Goal: Task Accomplishment & Management: Use online tool/utility

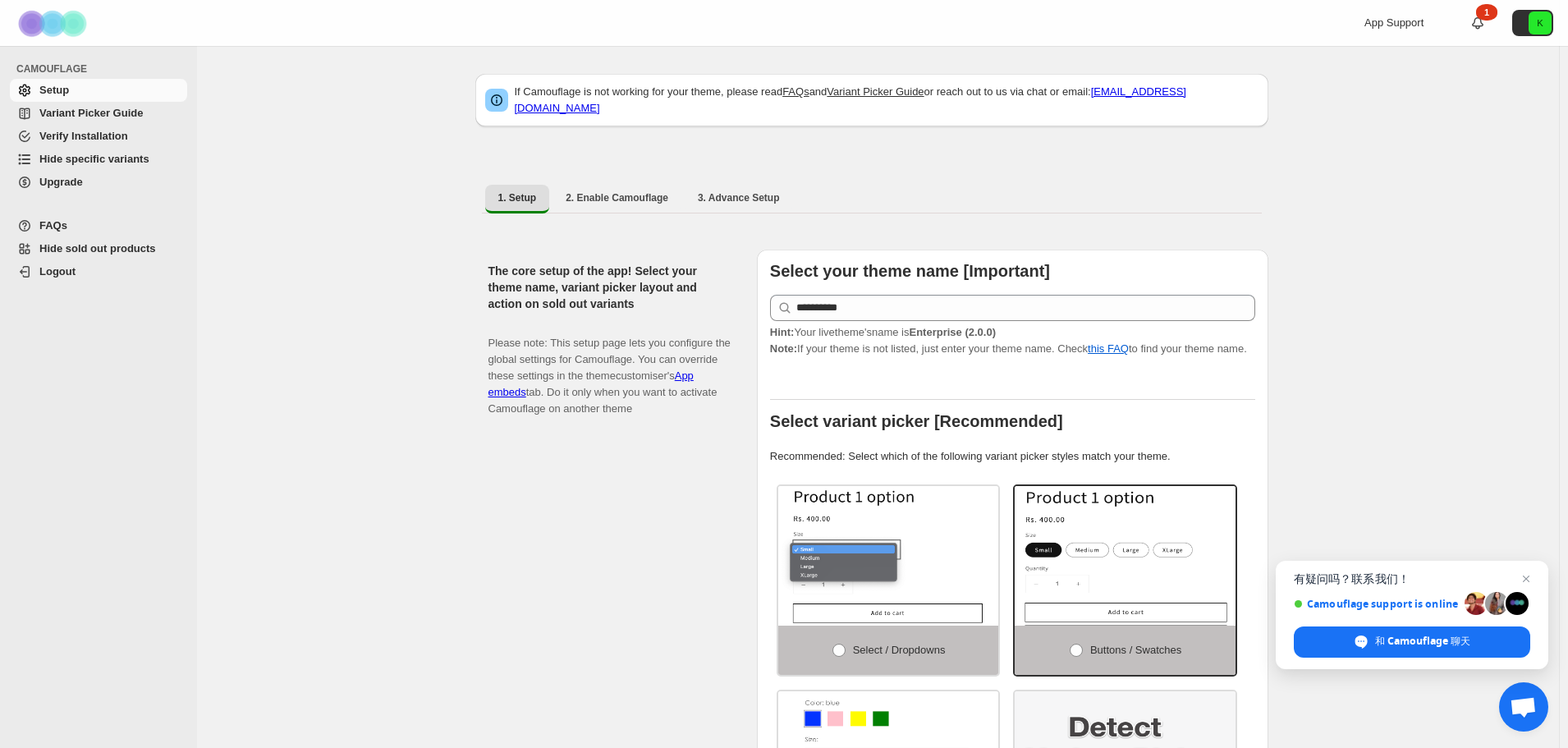
click at [623, 193] on span "2. Enable Camouflage" at bounding box center [616, 198] width 103 height 13
select select "**********"
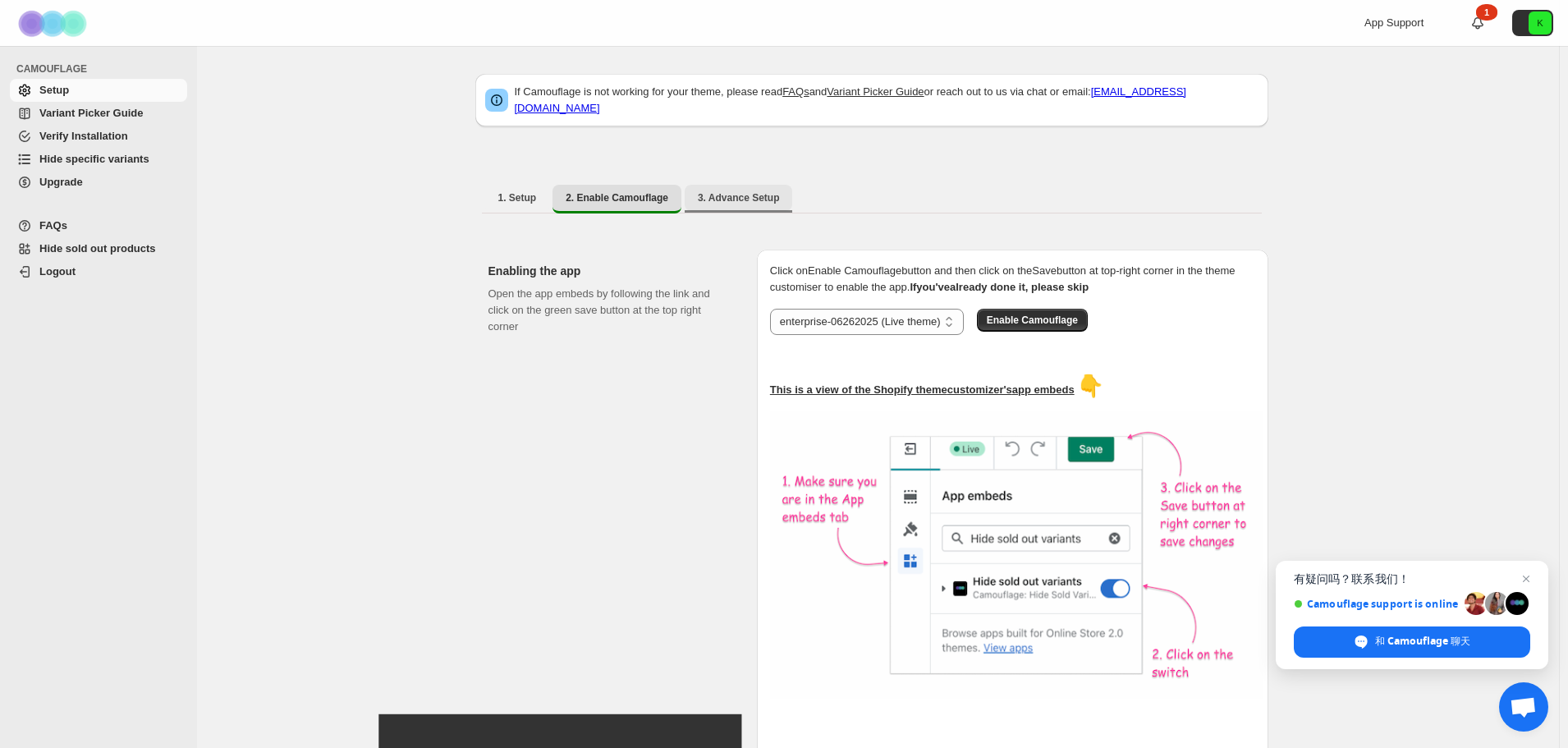
click at [745, 191] on span "3. Advance Setup" at bounding box center [738, 198] width 82 height 13
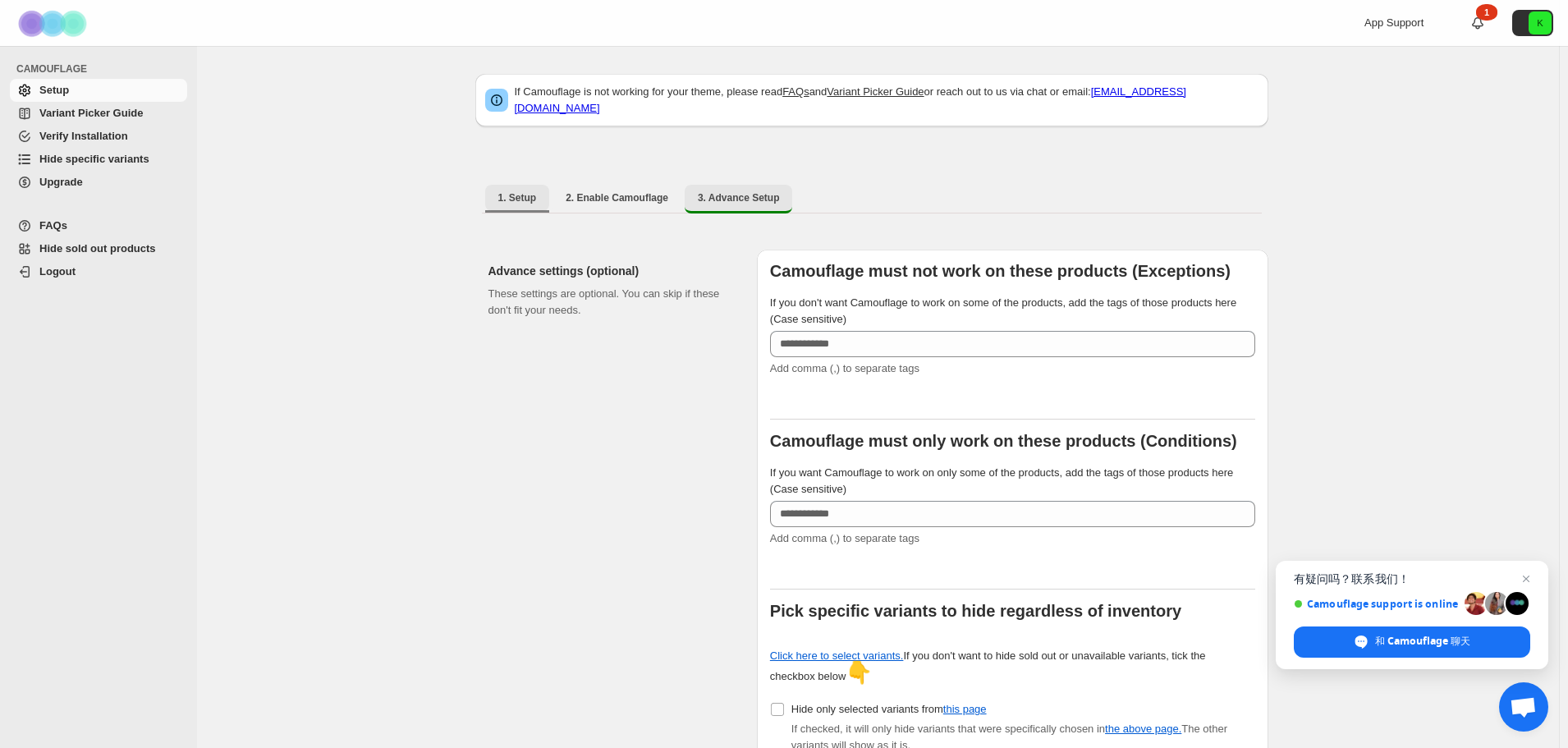
click at [510, 191] on span "1. Setup" at bounding box center [518, 198] width 39 height 13
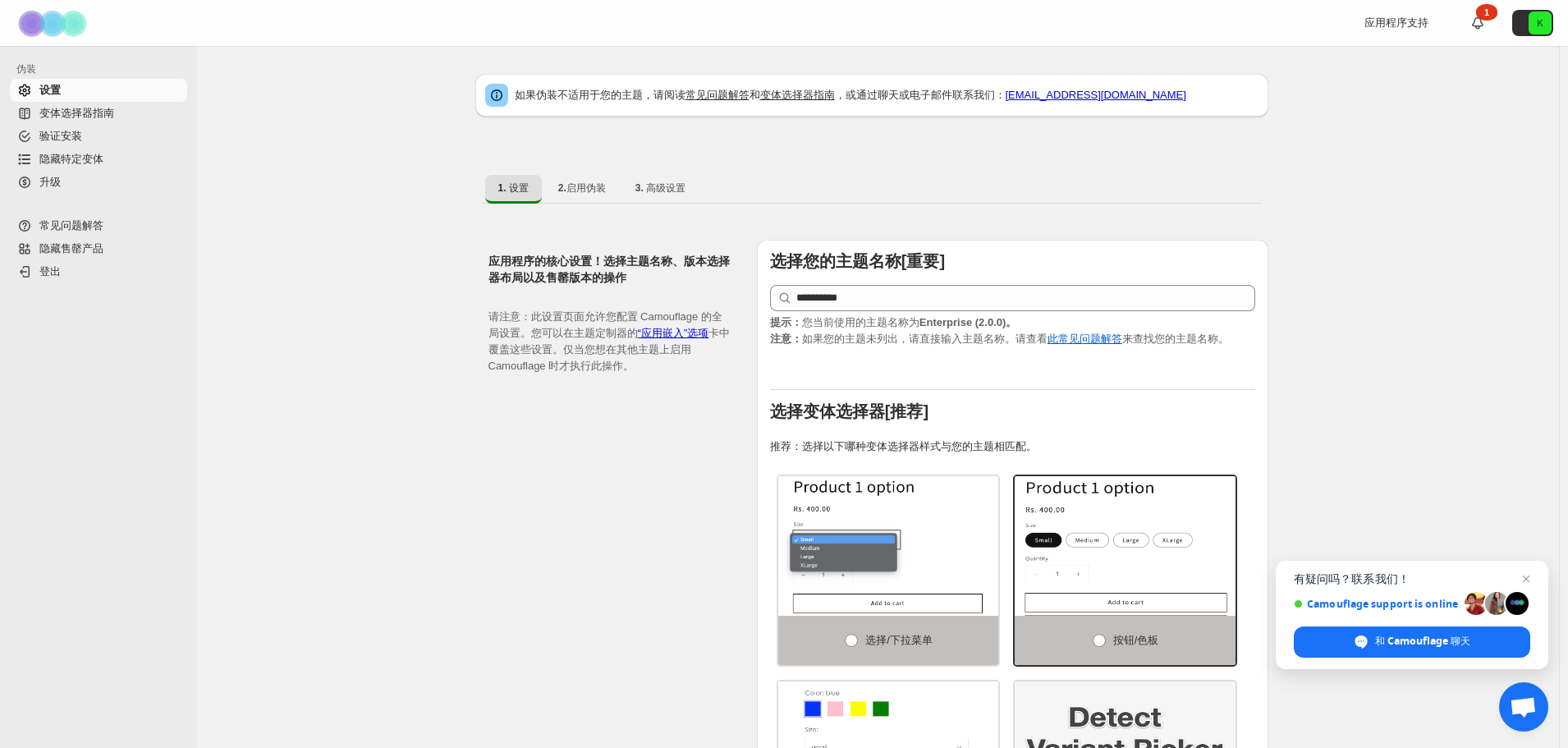
click at [99, 114] on font "变体选择器指南" at bounding box center [76, 113] width 75 height 12
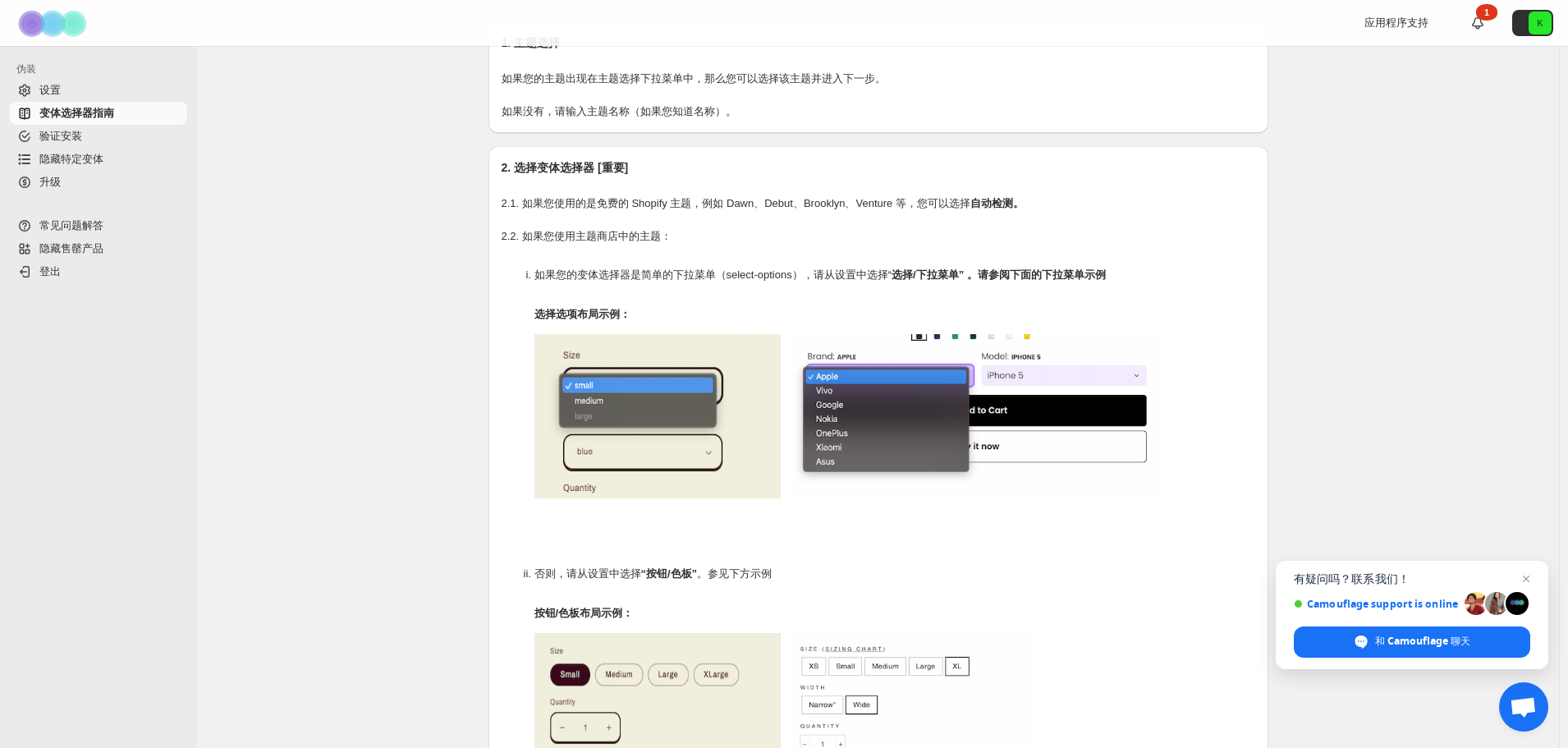
scroll to position [82, 0]
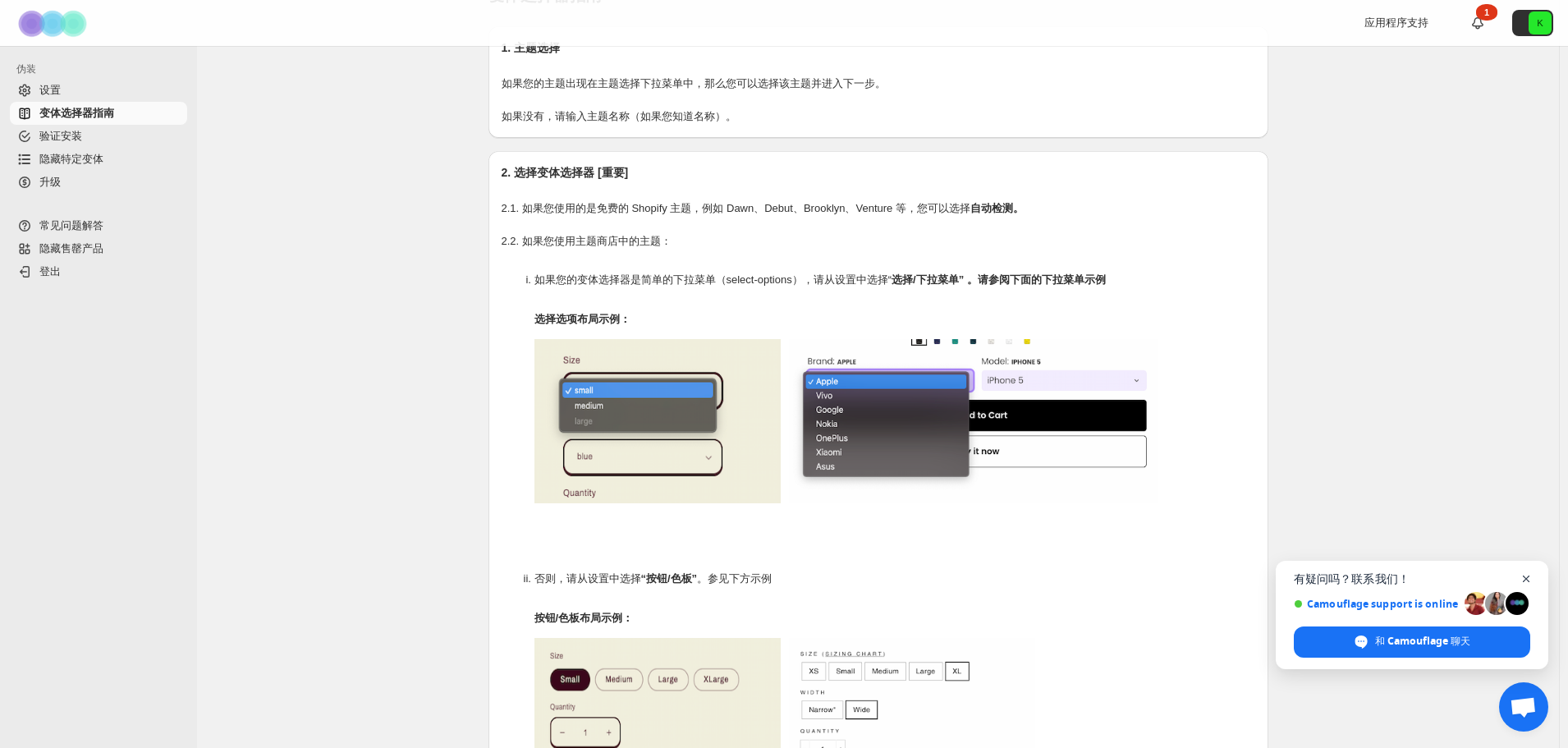
click at [1526, 574] on span "关闭聊天" at bounding box center [1526, 579] width 20 height 20
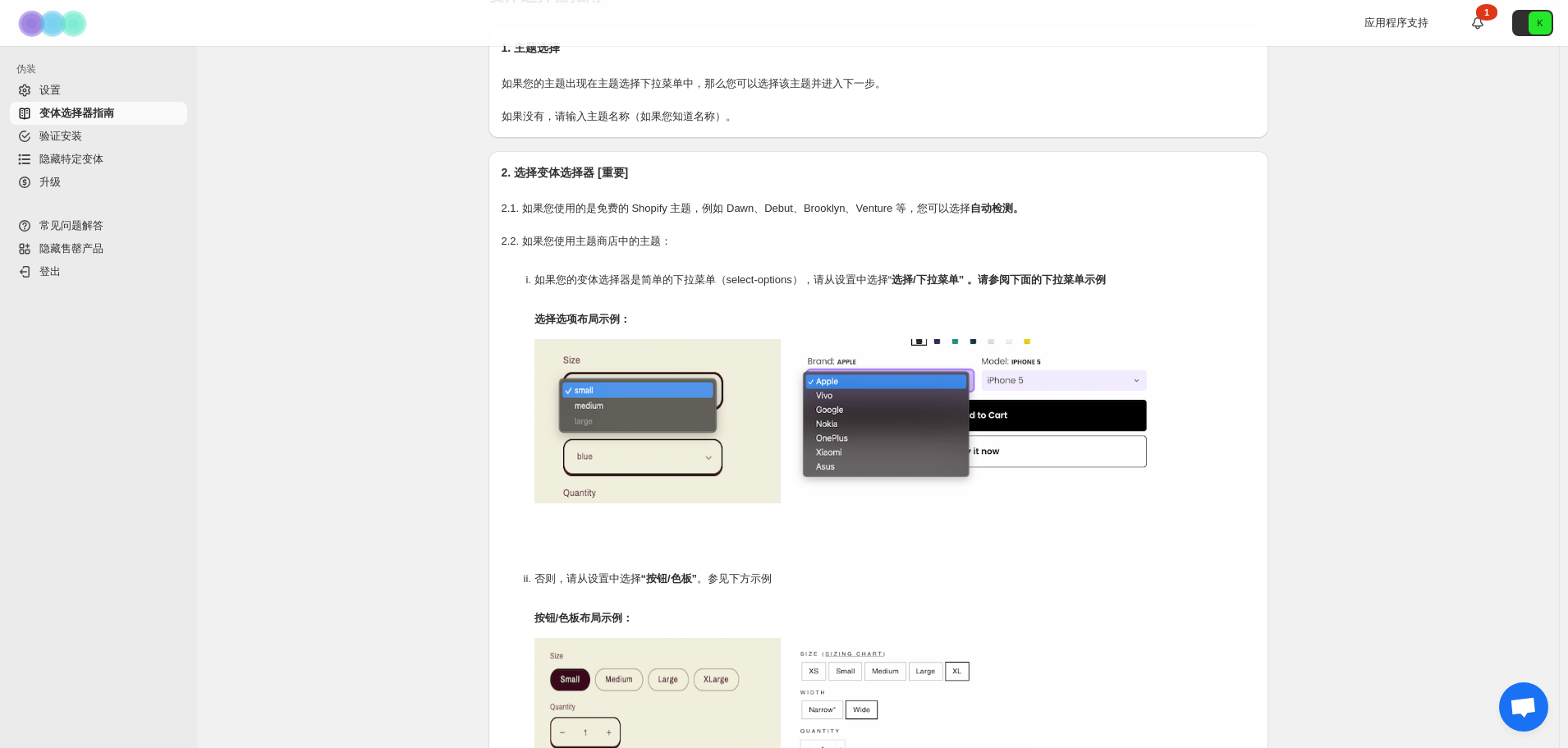
click at [1436, 377] on div "变体选择器指南。此页面已准备就绪 变体选择器指南 1. 主题选择 如果您的主题出现在主题选择下拉菜单中，那么您可以选择该主题并进入下一步。 如果 没有 ，请输…" at bounding box center [877, 712] width 1362 height 1496
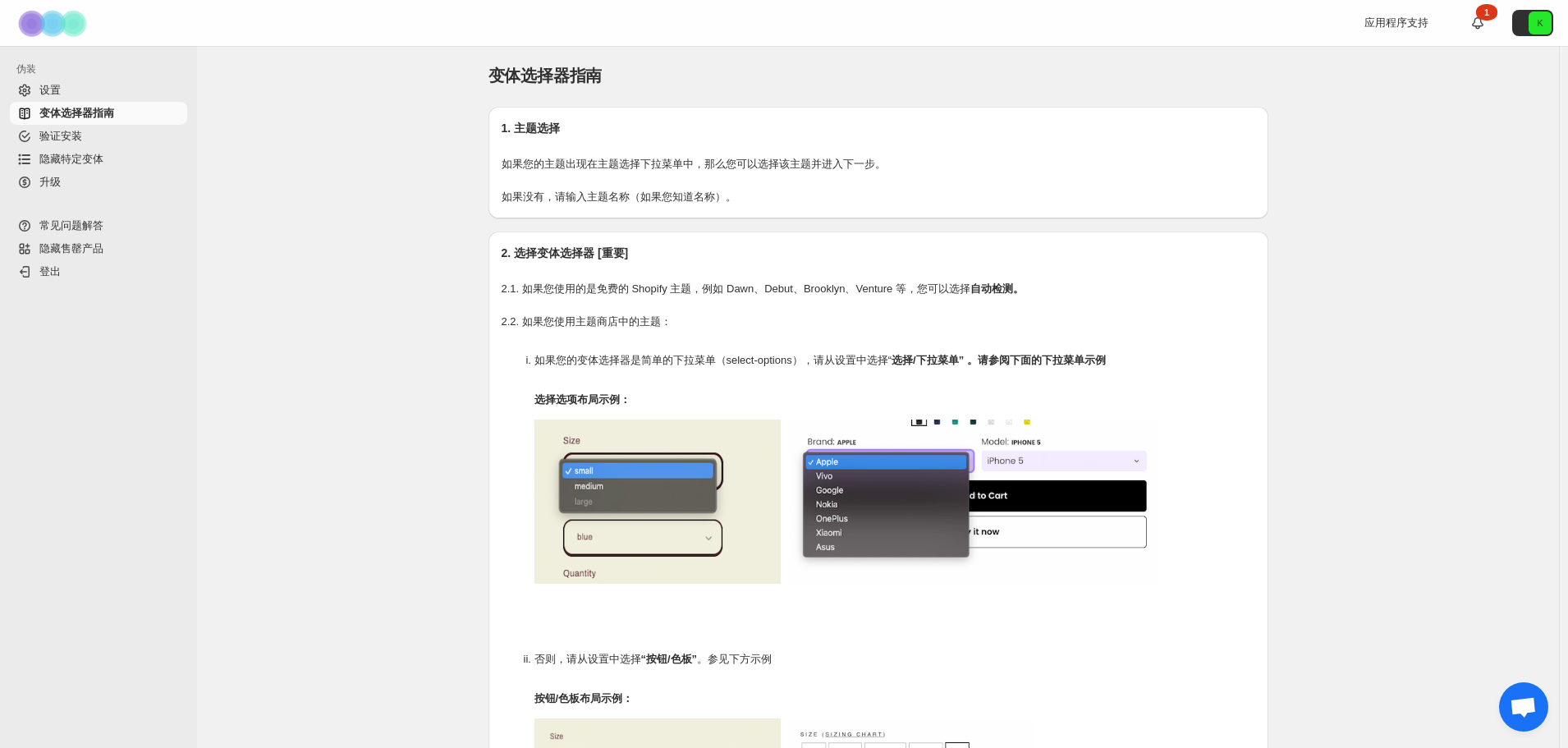
scroll to position [0, 0]
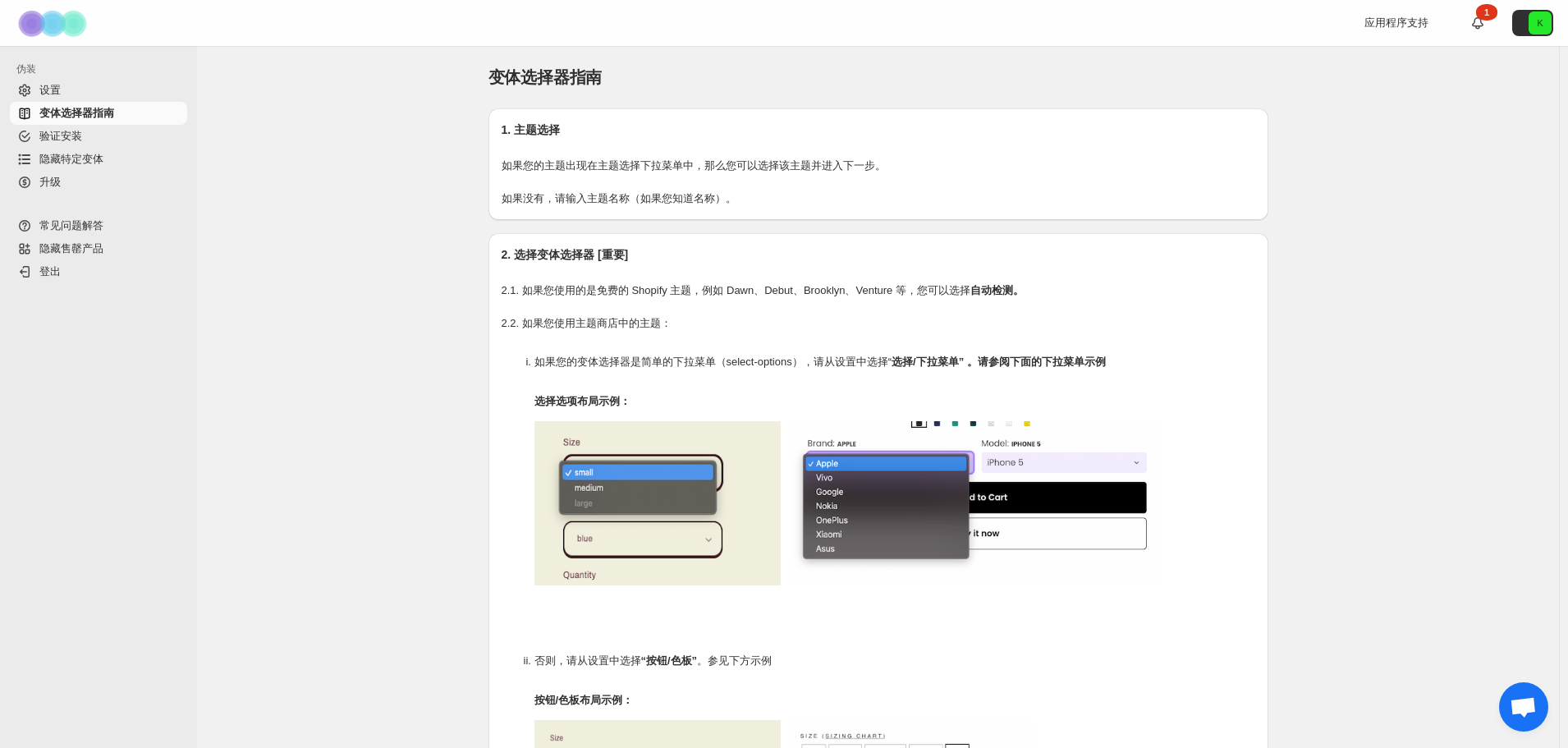
click at [60, 84] on font "设置" at bounding box center [50, 90] width 21 height 12
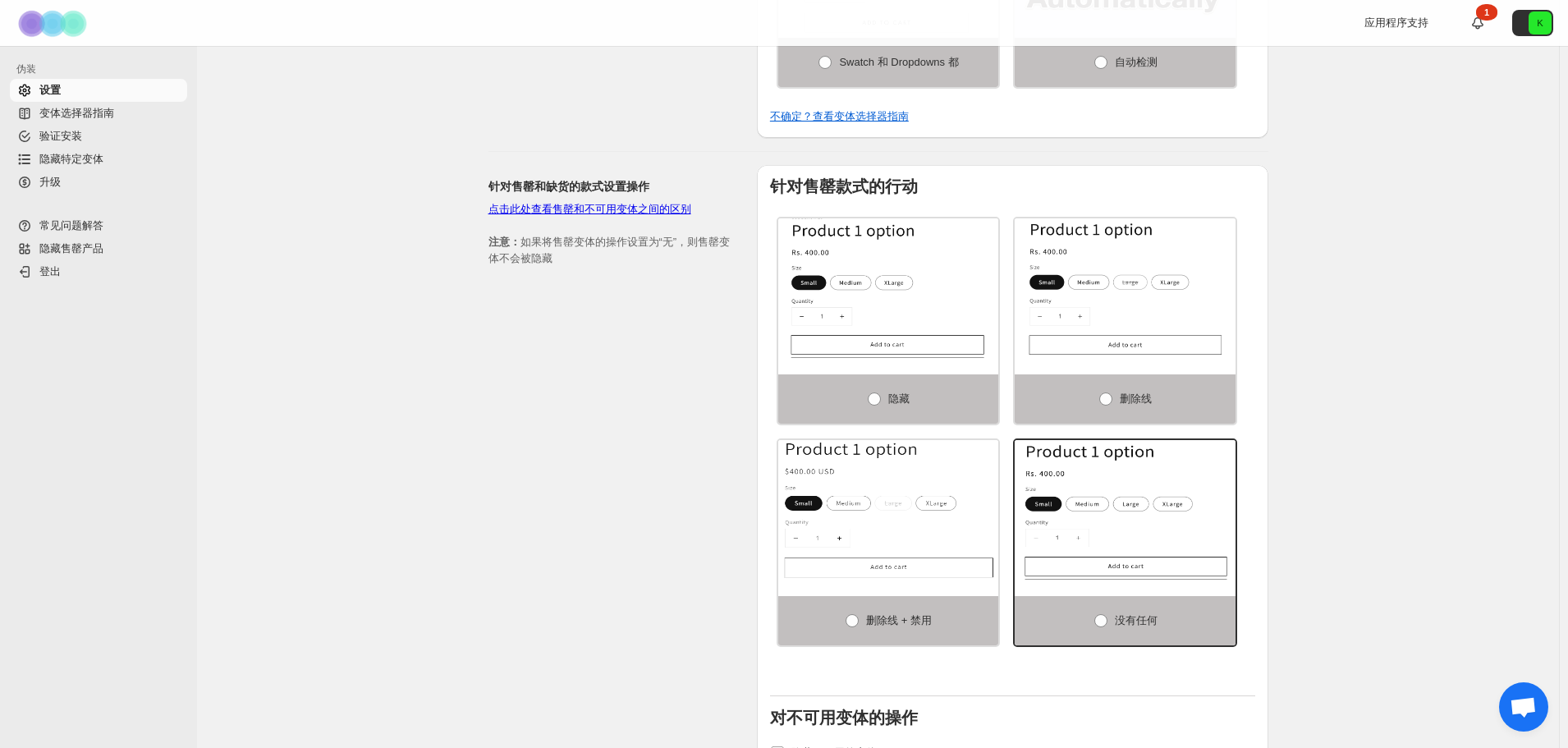
scroll to position [770, 0]
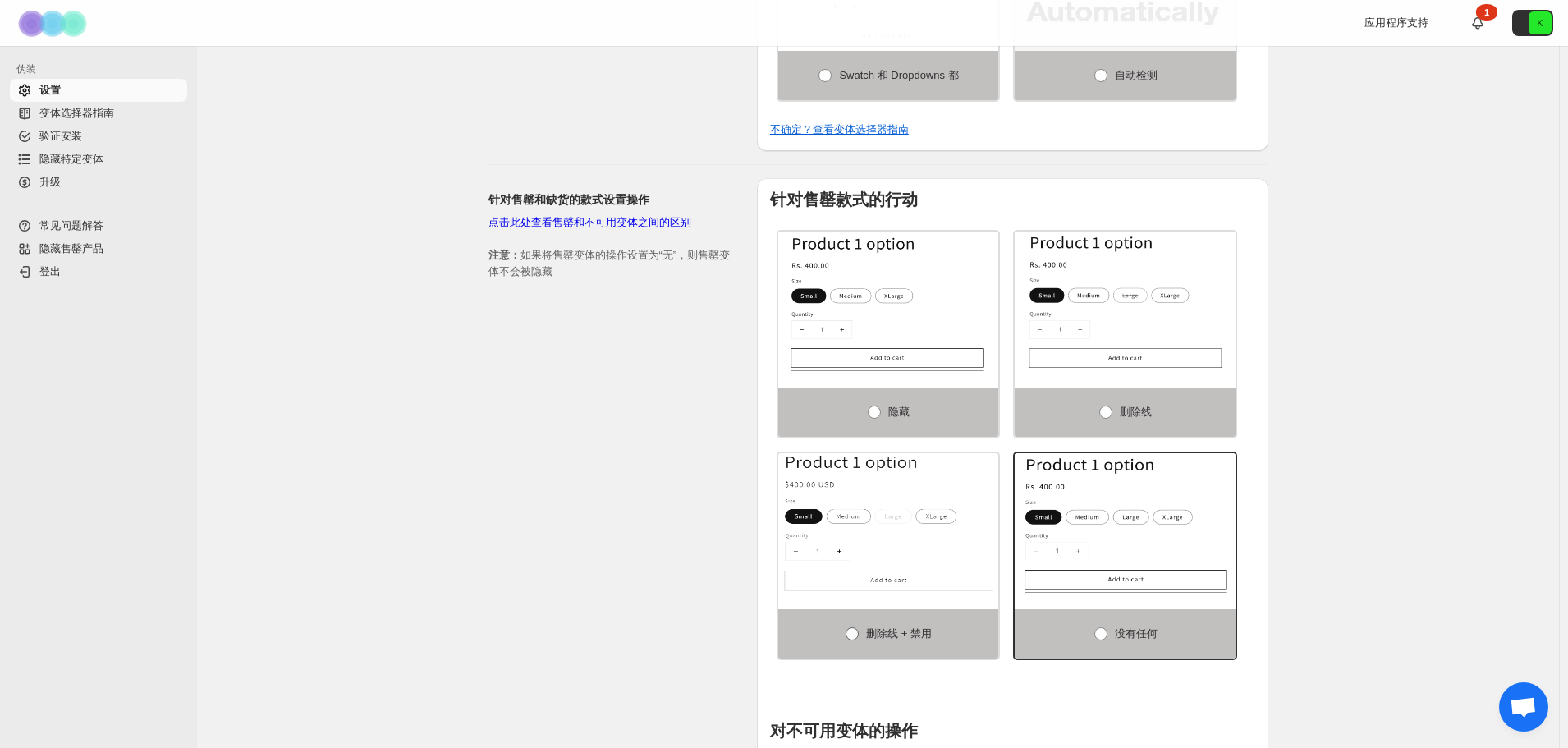
click at [902, 619] on label "删除线 + 禁用" at bounding box center [888, 634] width 221 height 49
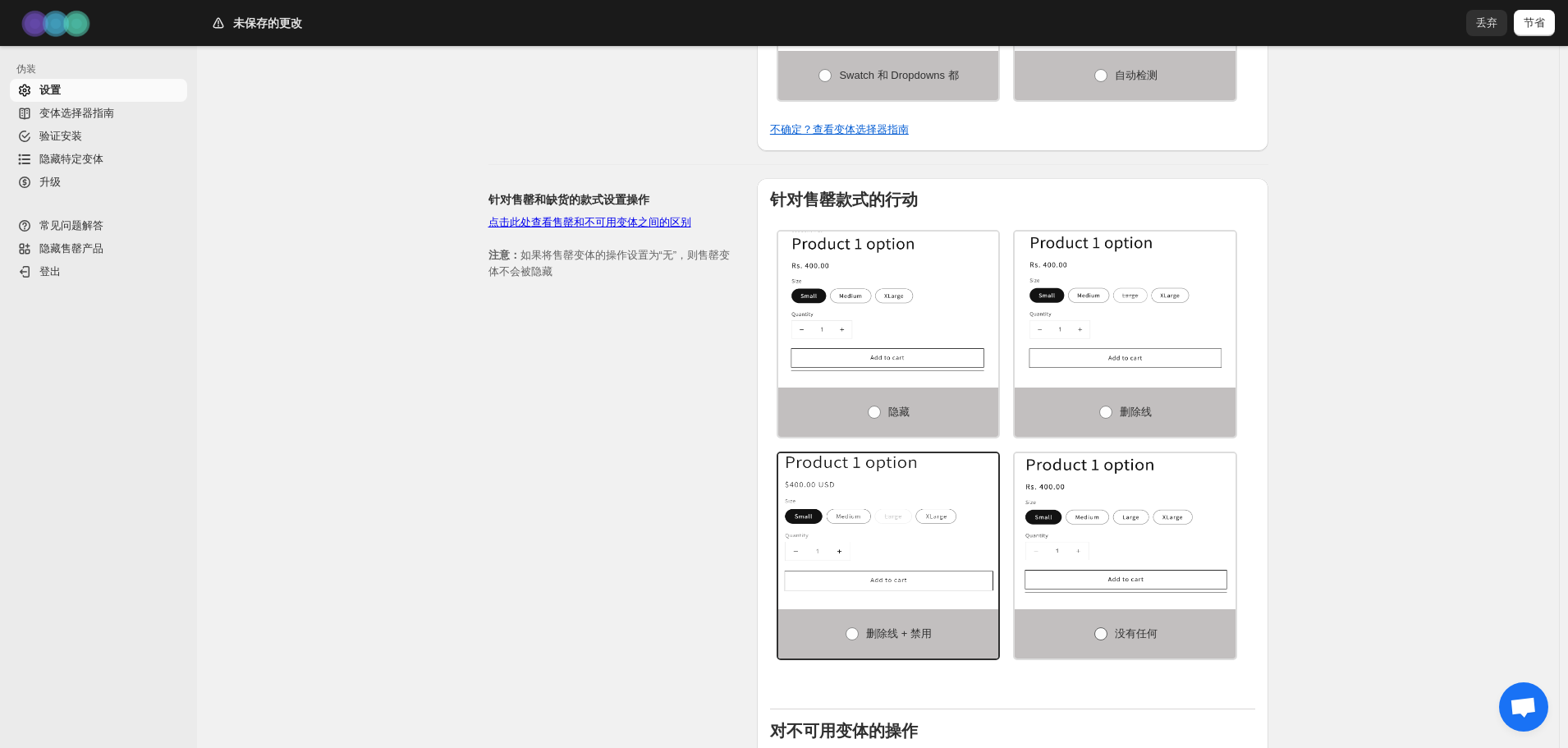
click at [1092, 624] on label "没有任何" at bounding box center [1126, 634] width 221 height 49
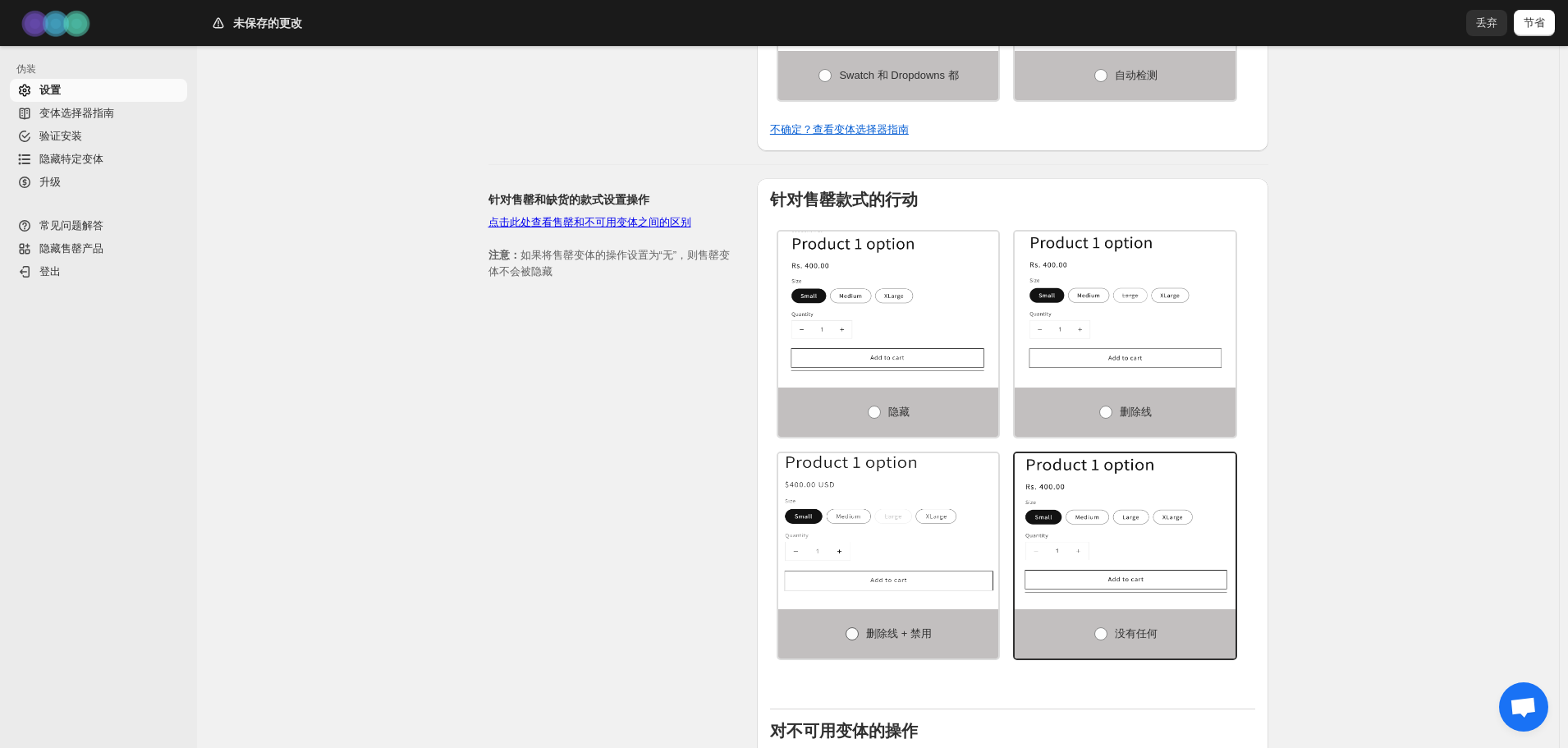
click at [898, 632] on font "删除线 + 禁用" at bounding box center [898, 633] width 66 height 12
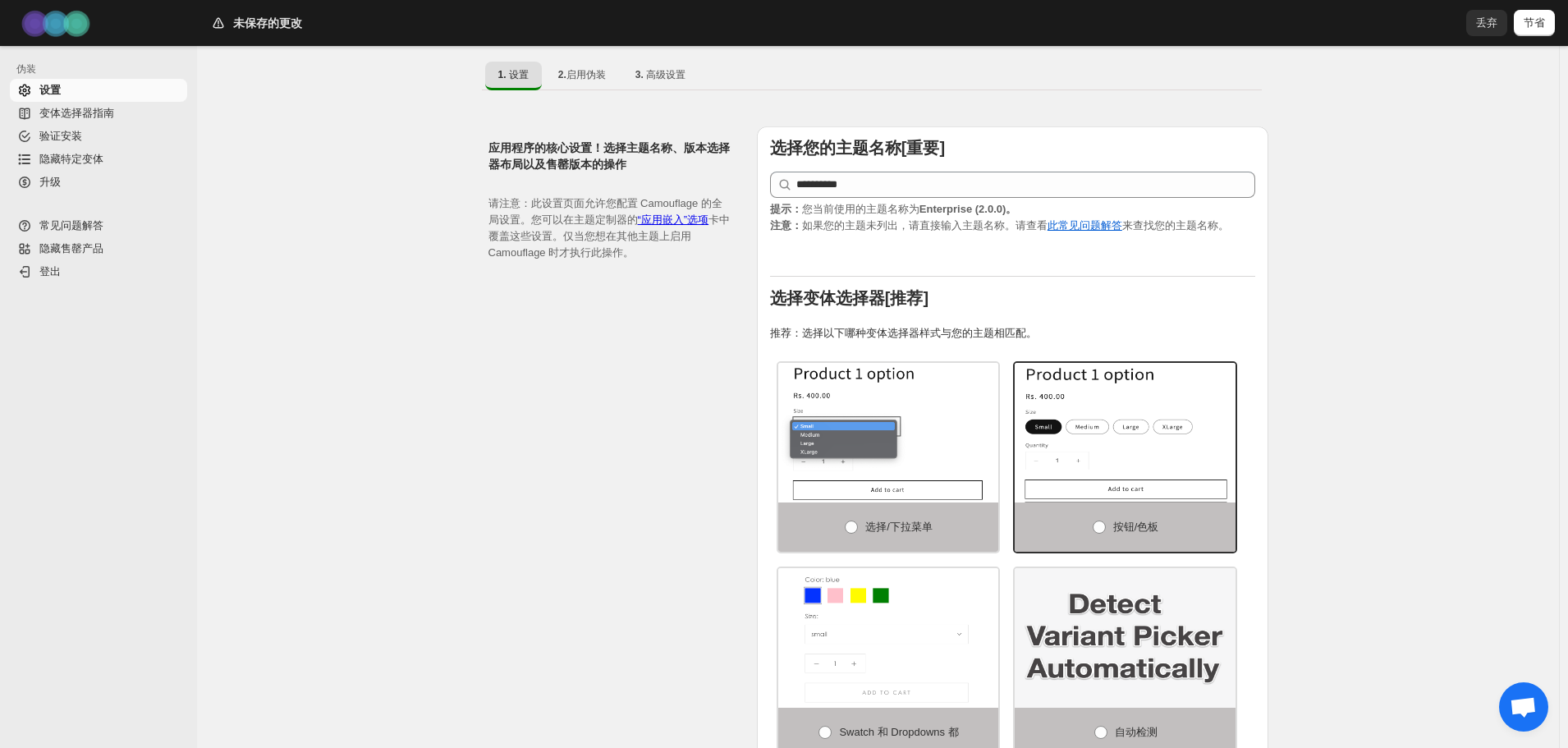
scroll to position [0, 0]
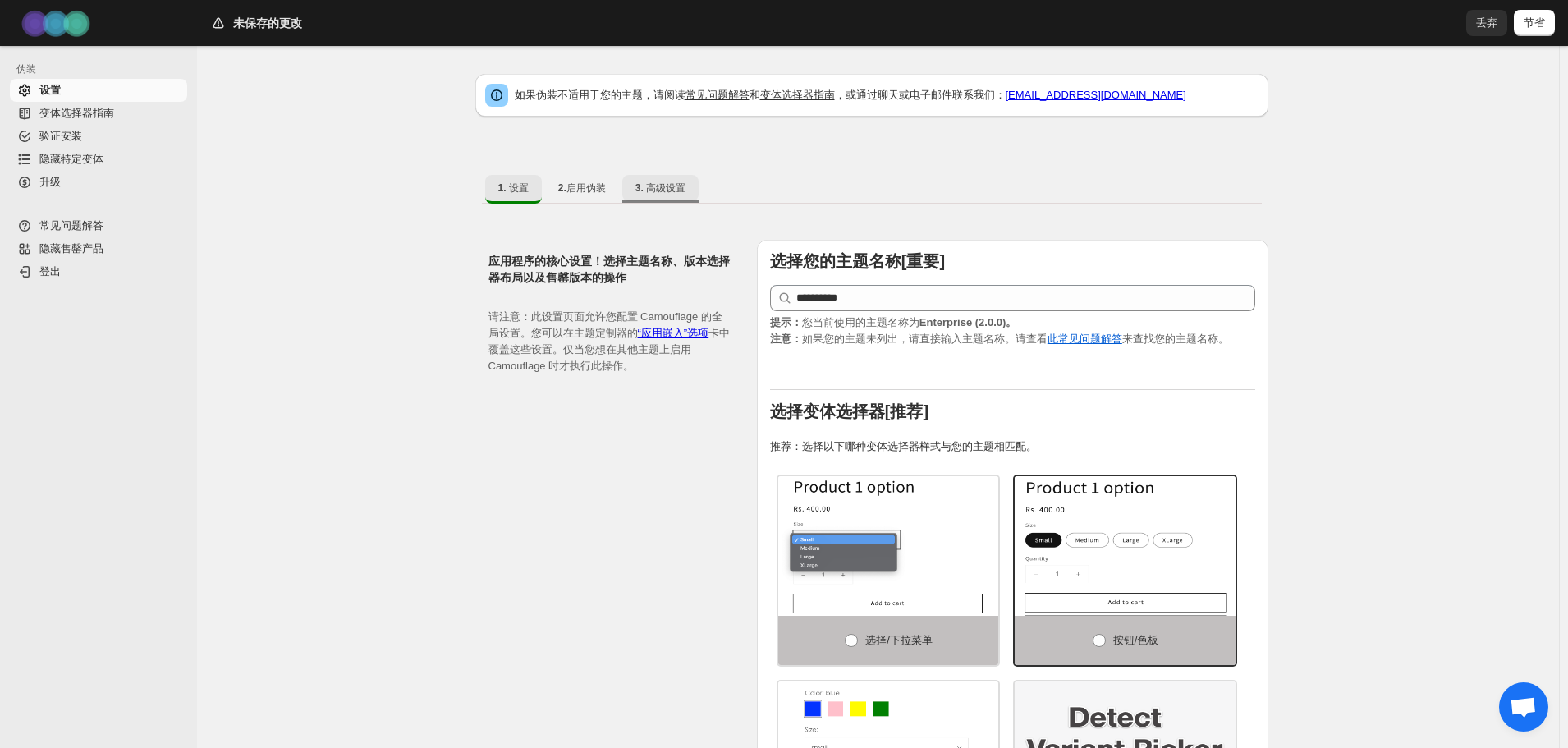
click at [683, 185] on font "3. 高级设置" at bounding box center [660, 188] width 50 height 11
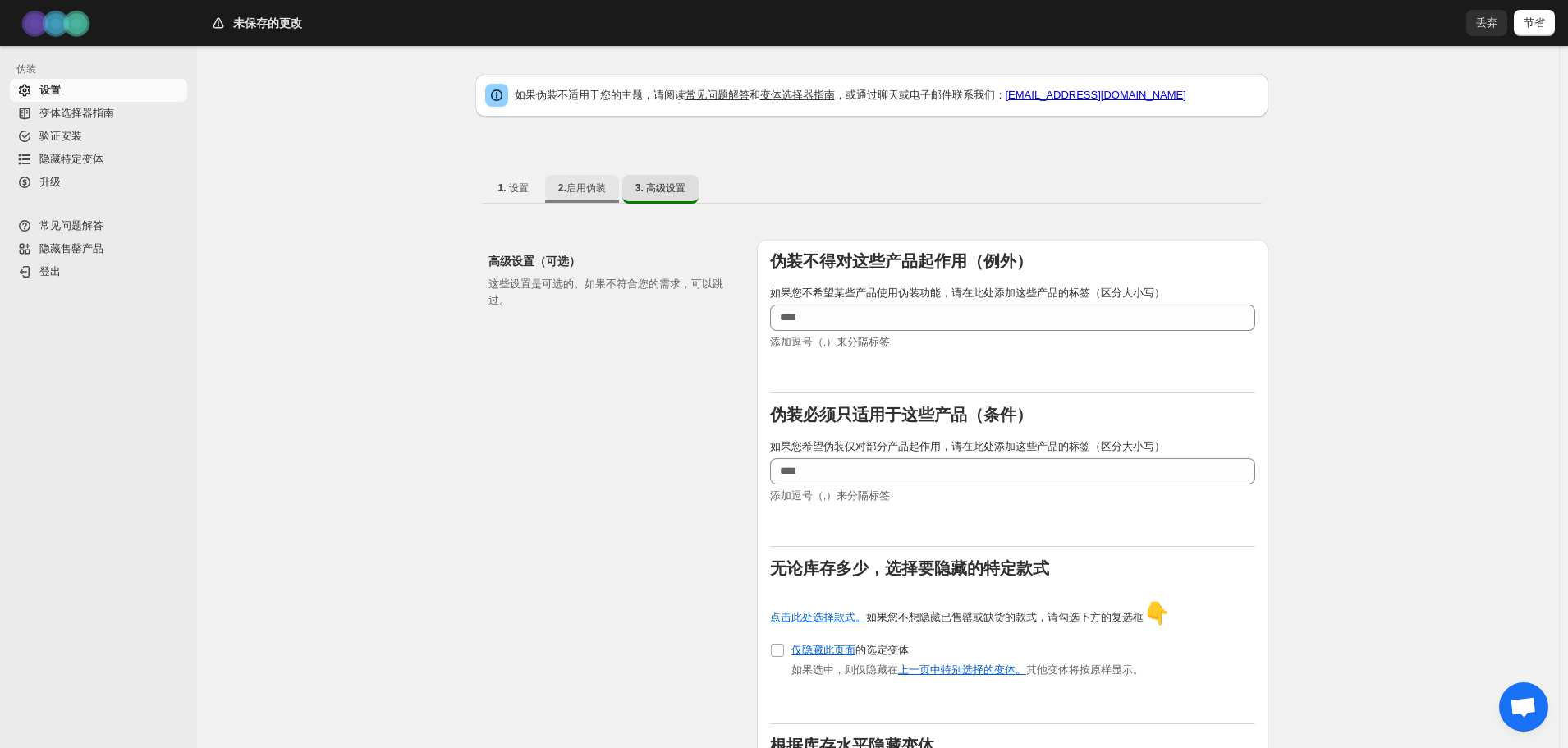
click at [594, 183] on font "2.启用伪装" at bounding box center [582, 188] width 47 height 11
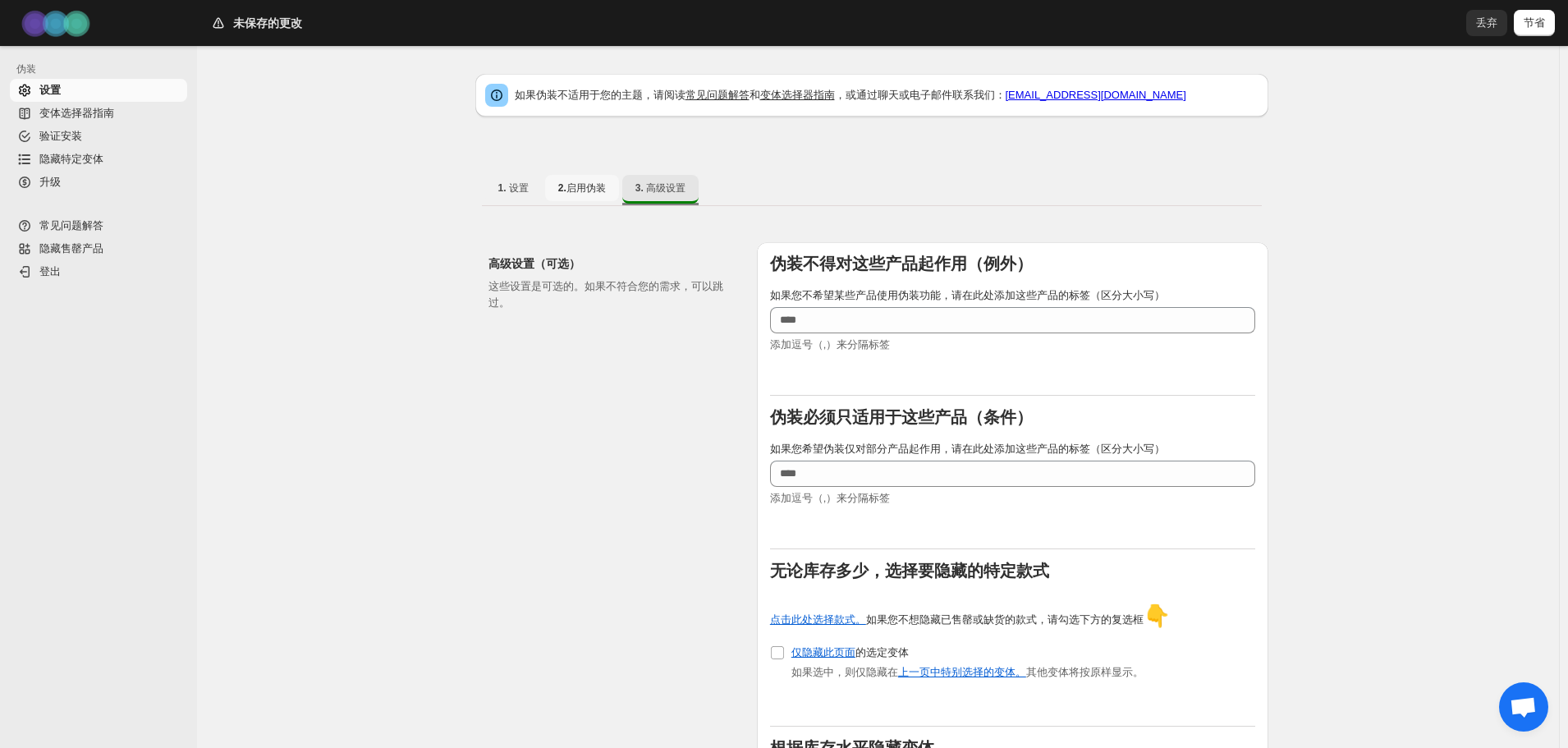
select select "**********"
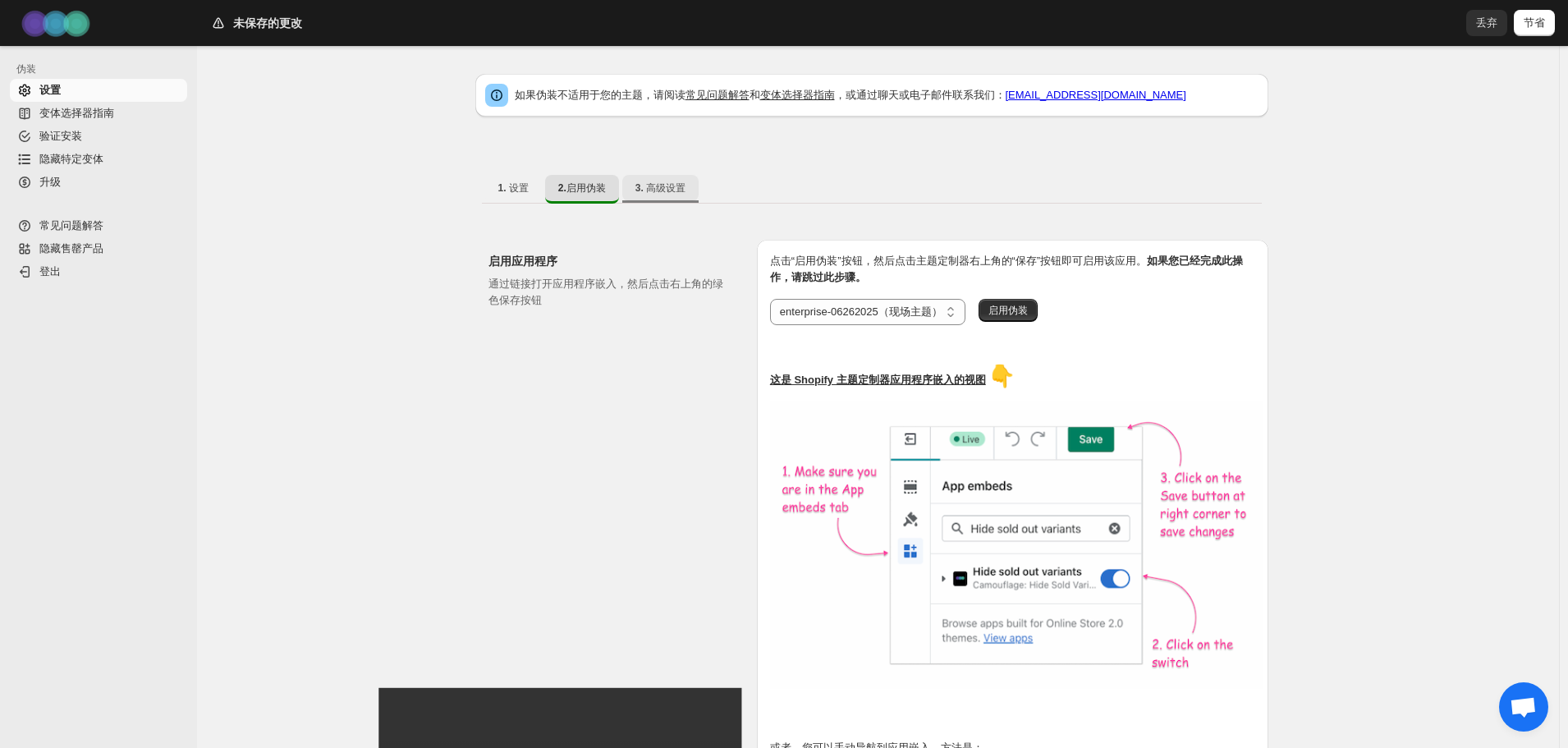
click at [680, 191] on font "3. 高级设置" at bounding box center [660, 188] width 50 height 11
